Goal: Task Accomplishment & Management: Use online tool/utility

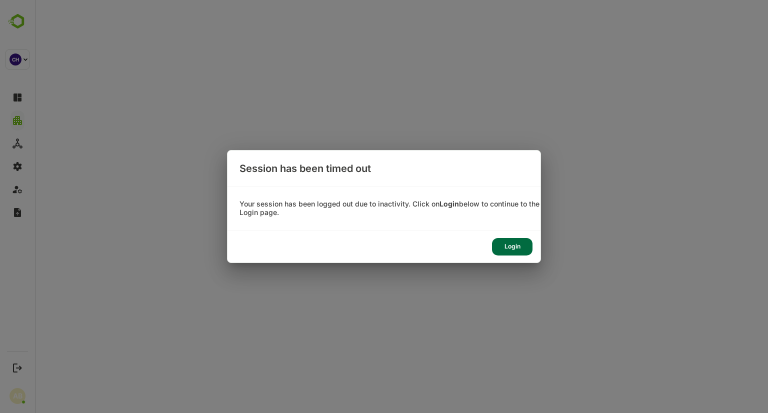
click at [509, 240] on div "Login" at bounding box center [512, 246] width 40 height 17
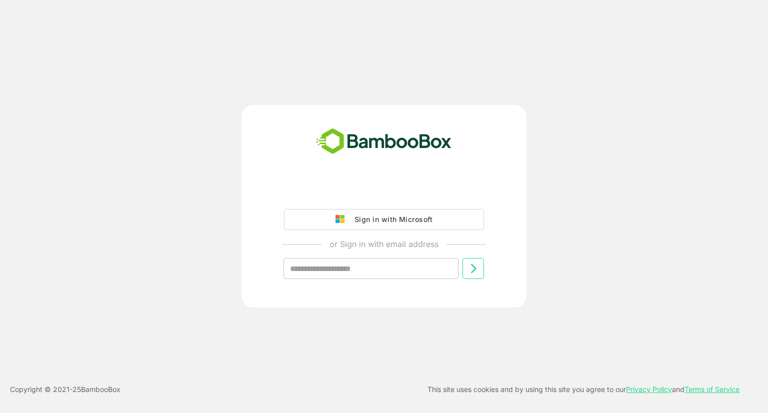
click at [402, 55] on div "Sign in with Microsoft or Sign in with email address ​ Copyright © 2021- 25 Bam…" at bounding box center [384, 206] width 768 height 413
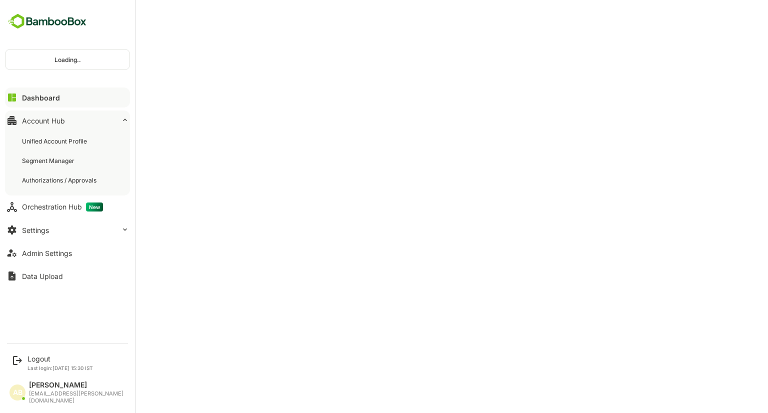
click at [42, 97] on div "Dashboard" at bounding box center [41, 97] width 38 height 8
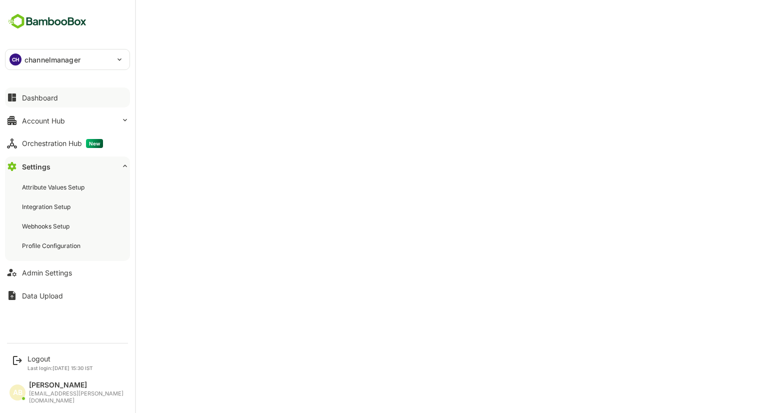
click at [19, 16] on img at bounding box center [47, 21] width 84 height 19
click at [69, 54] on p "channelmanager" at bounding box center [52, 59] width 56 height 10
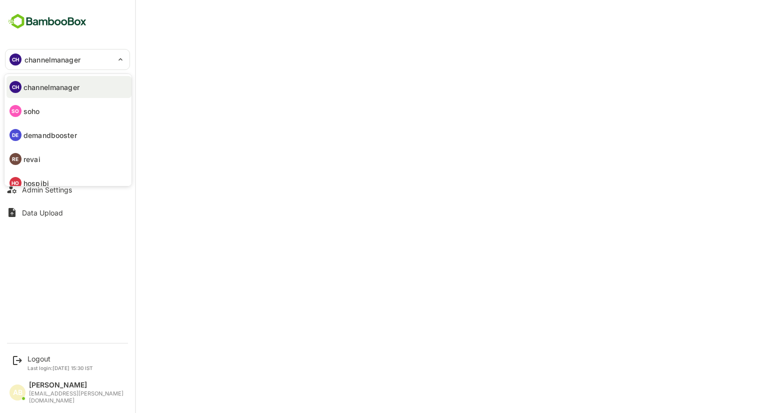
click at [258, 42] on div at bounding box center [384, 206] width 768 height 413
